Goal: Information Seeking & Learning: Find specific fact

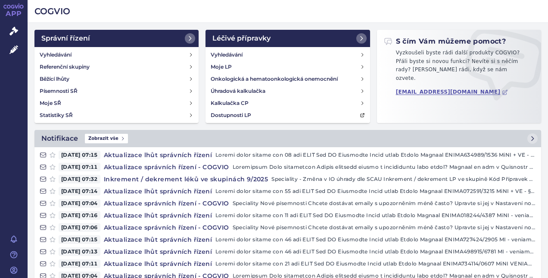
click at [13, 36] on link "Správní řízení" at bounding box center [14, 31] width 28 height 18
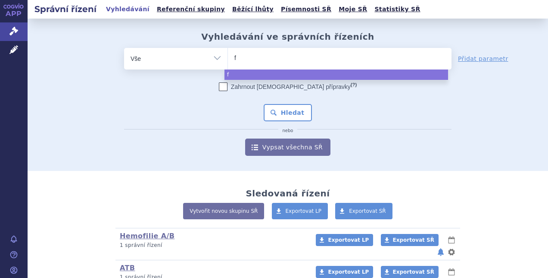
type input "fa"
type input "fab"
type input "fabh"
type input "fabha"
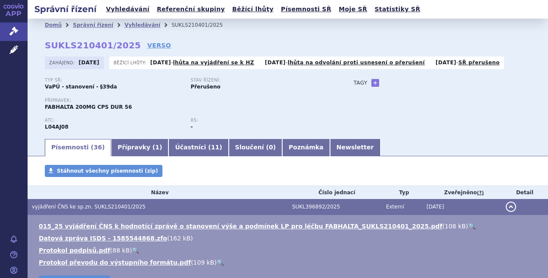
scroll to position [104, 0]
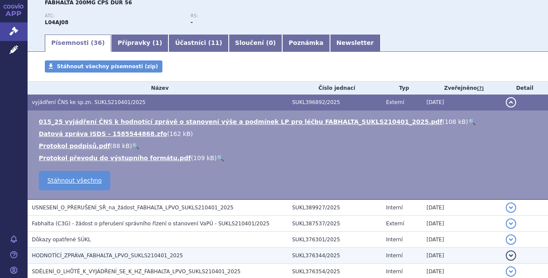
click at [127, 257] on span "HODNOTÍCÍ_ZPRÁVA_FABHALTA_LPVO_SUKLS210401_2025" at bounding box center [107, 255] width 151 height 6
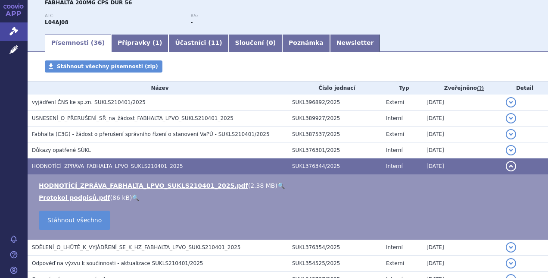
click at [278, 183] on link "🔍" at bounding box center [281, 185] width 7 height 7
